Goal: Transaction & Acquisition: Book appointment/travel/reservation

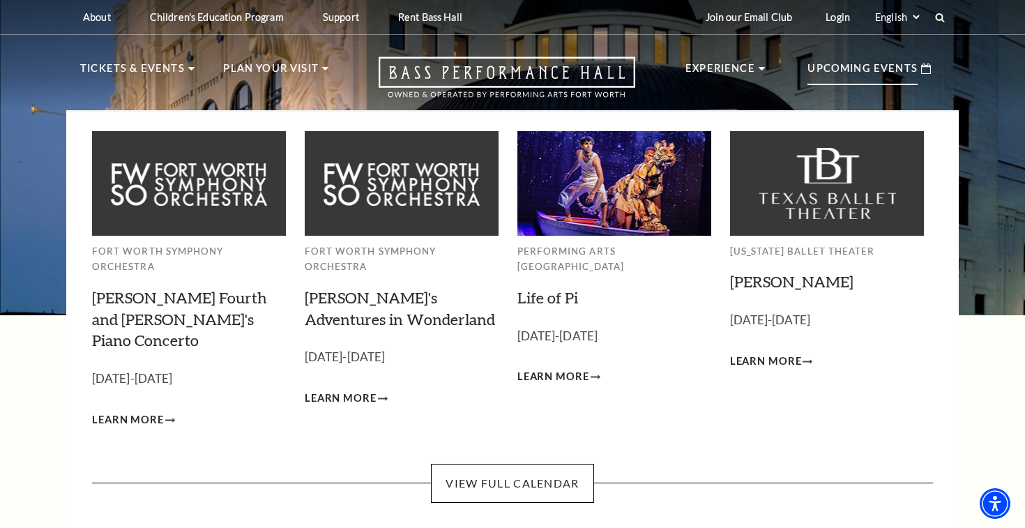
click at [860, 86] on div "Upcoming Events" at bounding box center [868, 69] width 151 height 40
click at [550, 288] on link "Life of Pi" at bounding box center [547, 297] width 61 height 19
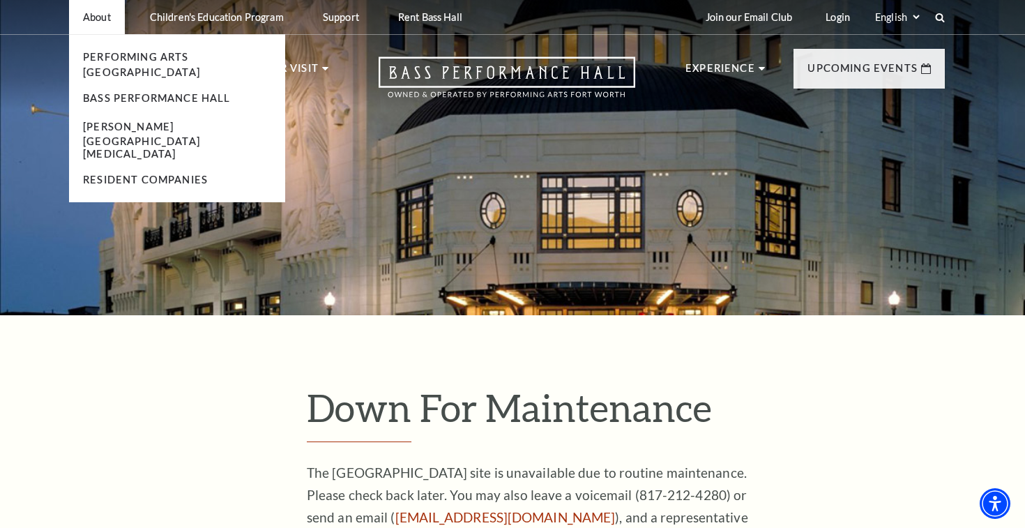
click at [106, 22] on p "About" at bounding box center [97, 17] width 28 height 12
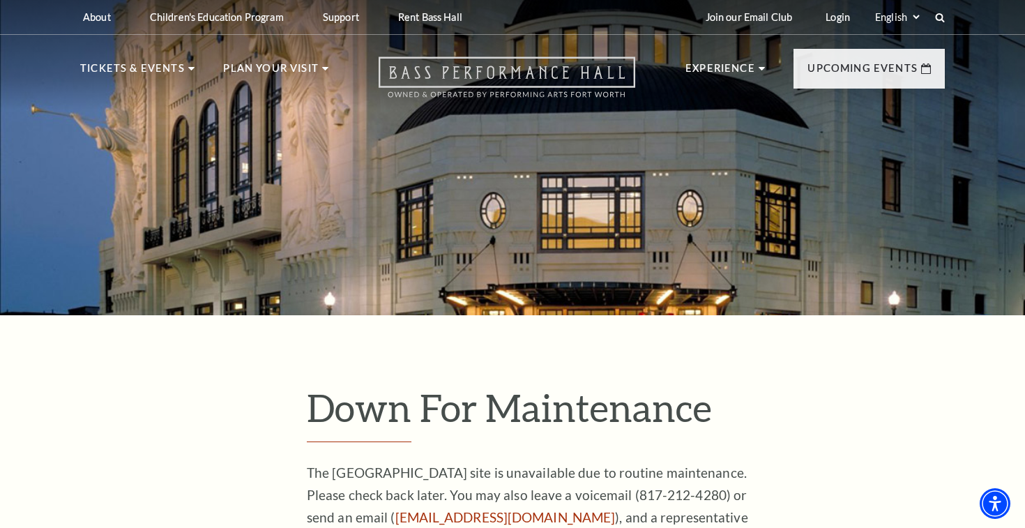
click at [450, 82] on icon "Open this option" at bounding box center [507, 76] width 257 height 41
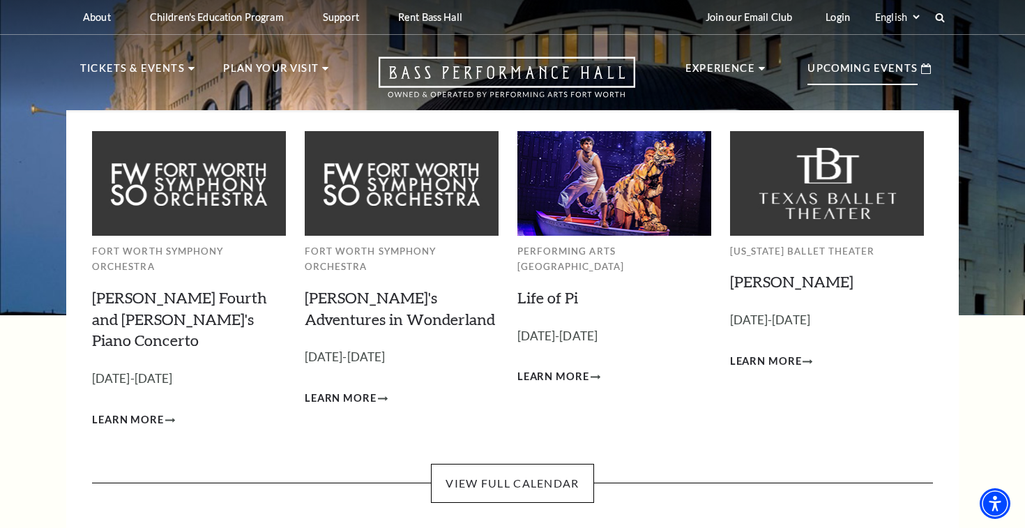
click at [862, 57] on div "Upcoming Events" at bounding box center [868, 69] width 151 height 40
click at [862, 71] on p "Upcoming Events" at bounding box center [862, 72] width 110 height 25
click at [565, 247] on p "Performing Arts [GEOGRAPHIC_DATA]" at bounding box center [614, 258] width 194 height 31
click at [589, 238] on div "Performing Arts [GEOGRAPHIC_DATA] Life of Pi Empty heading [DATE]-[DATE] Learn …" at bounding box center [614, 280] width 194 height 298
